Goal: Ask a question

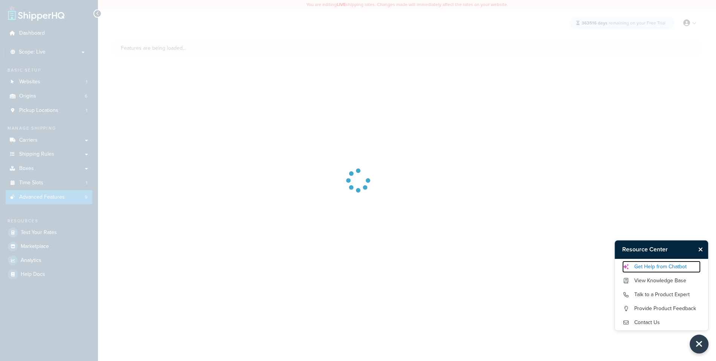
click at [676, 268] on link "Get Help from Chatbot" at bounding box center [661, 267] width 78 height 12
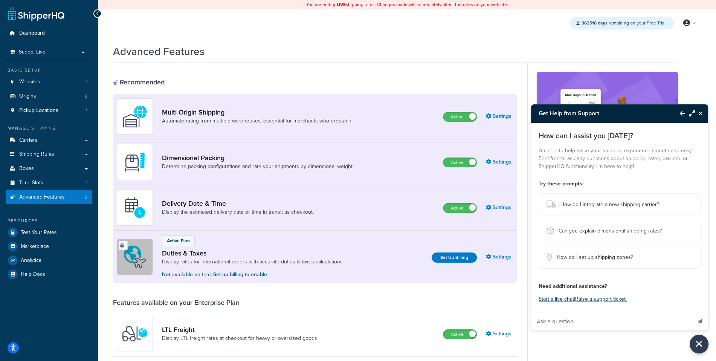
scroll to position [20, 0]
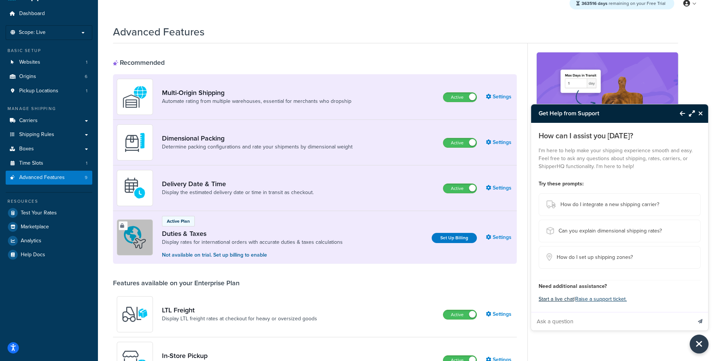
click at [564, 295] on button "Start a live chat" at bounding box center [555, 299] width 35 height 11
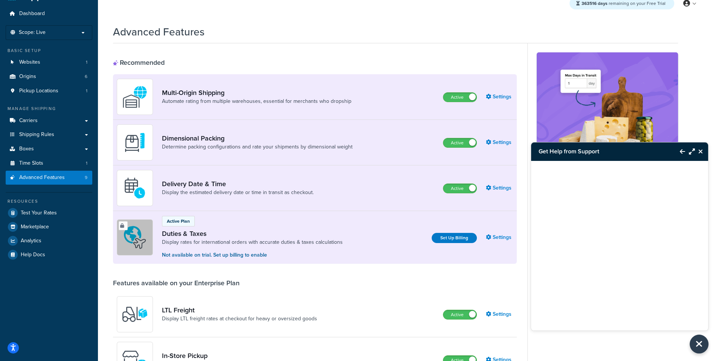
scroll to position [0, 0]
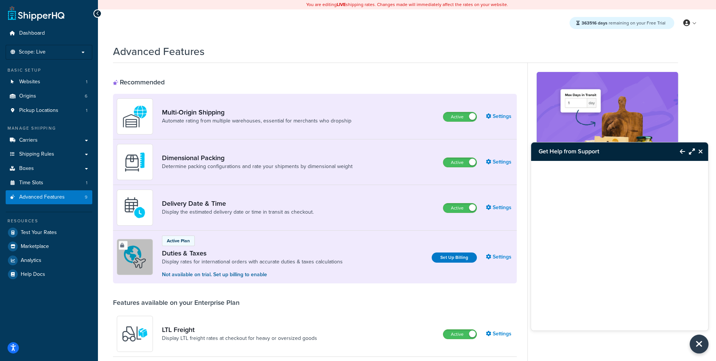
click at [682, 153] on icon "Back to Resource Center" at bounding box center [682, 151] width 5 height 6
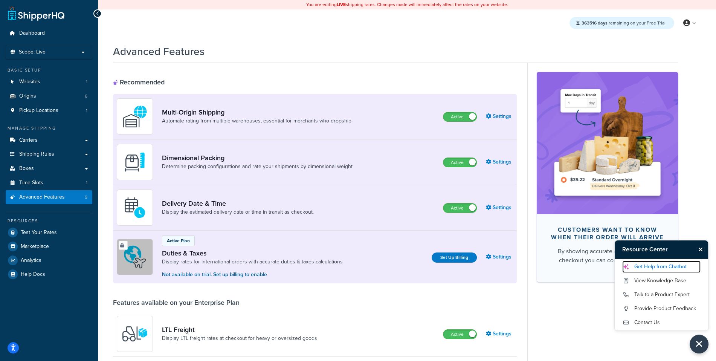
click at [669, 269] on link "Get Help from Chatbot" at bounding box center [661, 267] width 78 height 12
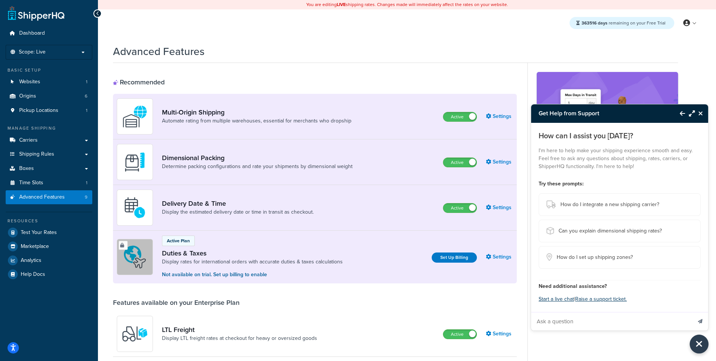
click at [596, 320] on input "Ask a question" at bounding box center [611, 321] width 160 height 18
paste input "Our entire team is unable to login to ShipperHQ App within BigCommerce. I tried…"
type input "Our entire team is unable to login to ShipperHQ App within BigCommerce. I tried…"
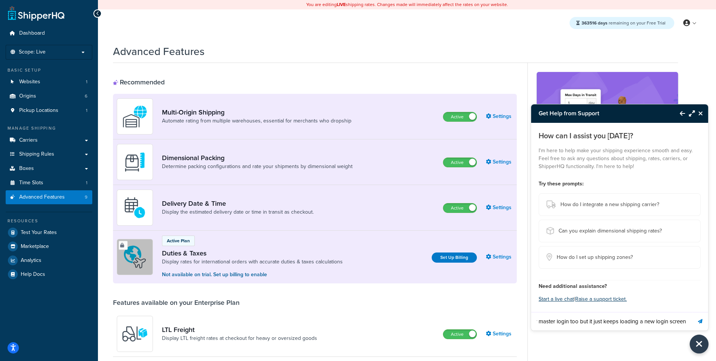
click at [702, 321] on button "Send message" at bounding box center [700, 321] width 16 height 18
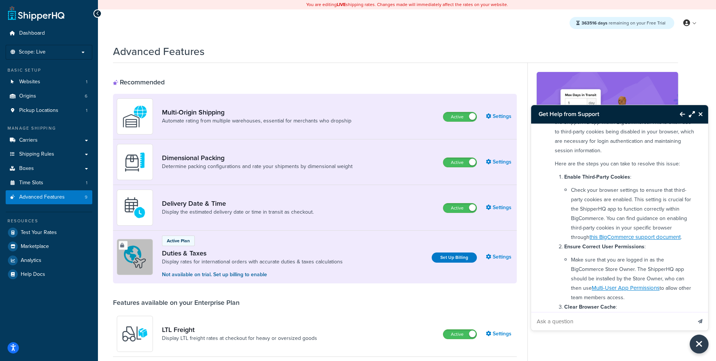
scroll to position [274, 0]
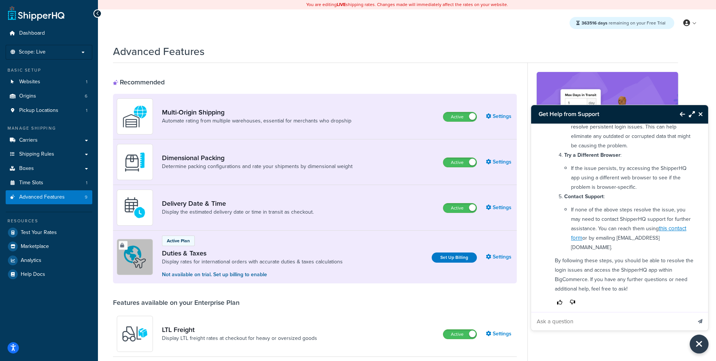
click at [573, 328] on input "Ask a question" at bounding box center [611, 321] width 160 height 18
click at [589, 328] on input "Ask a question" at bounding box center [611, 321] width 160 height 18
type input "turn this into an email"
click at [692, 312] on button "Send message" at bounding box center [700, 321] width 16 height 18
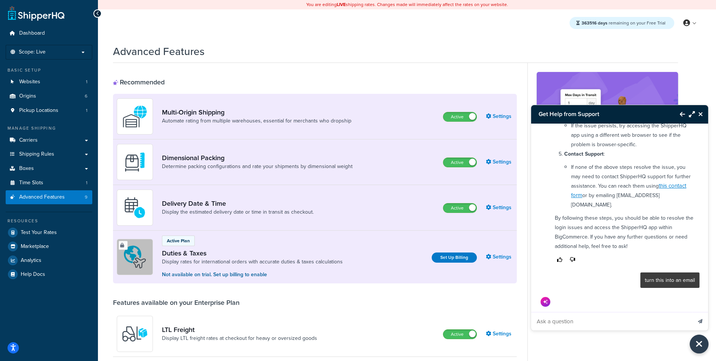
scroll to position [317, 0]
click at [612, 322] on input "Ask a question" at bounding box center [611, 321] width 160 height 18
click at [700, 111] on icon "Close Resource Center" at bounding box center [700, 114] width 5 height 6
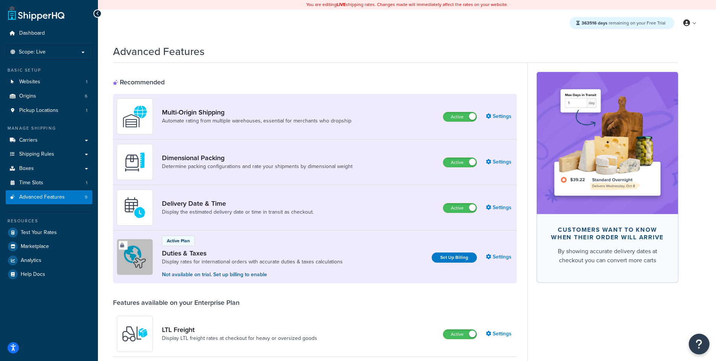
click at [698, 348] on icon "Open Resource Center" at bounding box center [698, 344] width 7 height 11
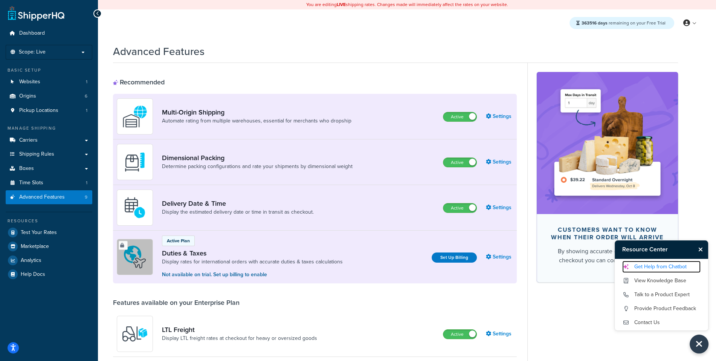
click at [678, 266] on link "Get Help from Chatbot" at bounding box center [661, 267] width 78 height 12
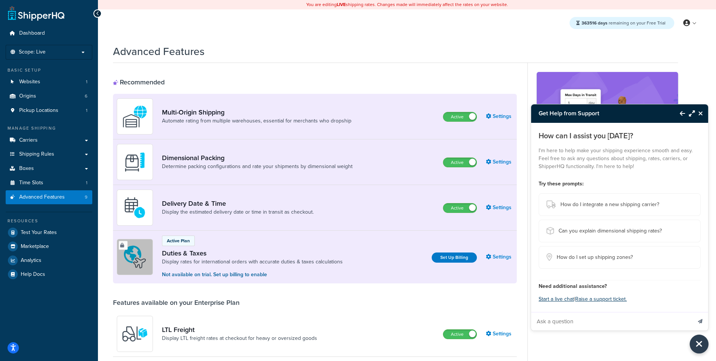
click at [583, 320] on input "Ask a question" at bounding box center [611, 321] width 160 height 18
paste input "Our entire team is unable to login to ShipperHQ App within BigCommerce. I tried…"
type input "Our entire team is unable to login to ShipperHQ App within BigCommerce. I tried…"
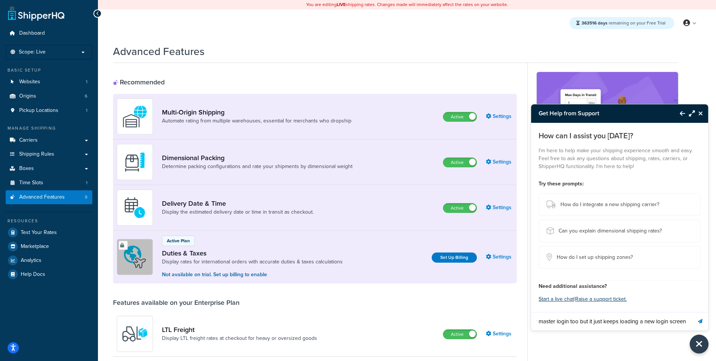
click at [703, 321] on button "Send message" at bounding box center [700, 321] width 16 height 18
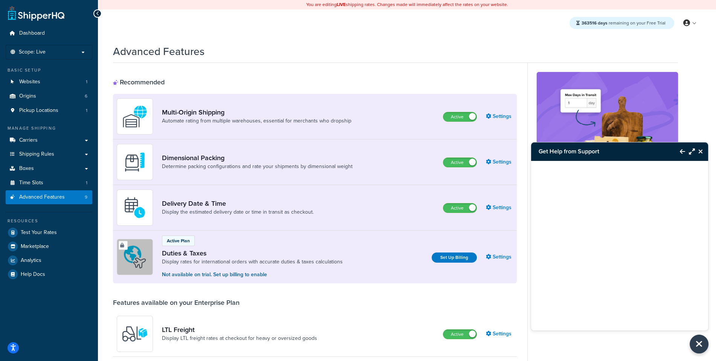
click at [694, 143] on button "Maximize Resource Center" at bounding box center [690, 151] width 10 height 17
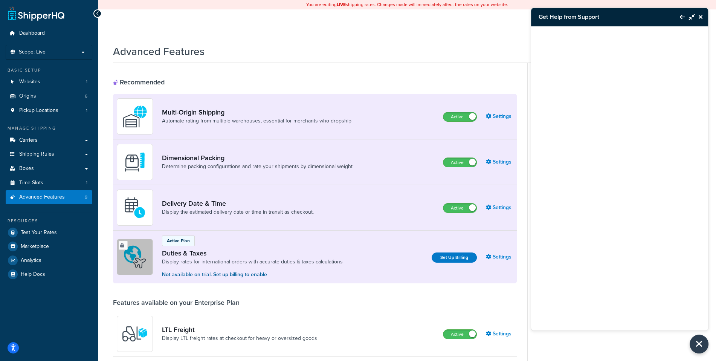
click at [701, 20] on button "Close Resource Center" at bounding box center [701, 16] width 13 height 9
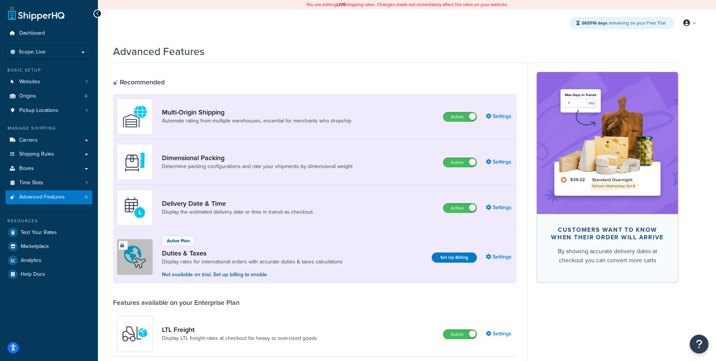
click at [698, 349] on button "Open Resource Center" at bounding box center [699, 344] width 21 height 21
